Goal: Task Accomplishment & Management: Manage account settings

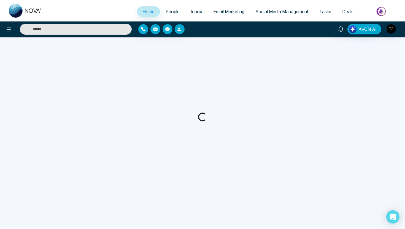
select select "*"
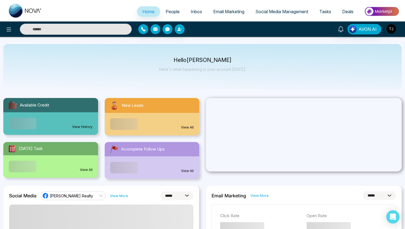
click at [391, 30] on img "button" at bounding box center [391, 28] width 9 height 9
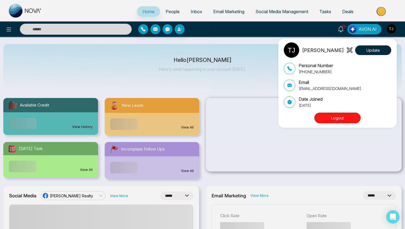
click at [326, 122] on button "Logout" at bounding box center [338, 118] width 46 height 11
